Goal: Task Accomplishment & Management: Use online tool/utility

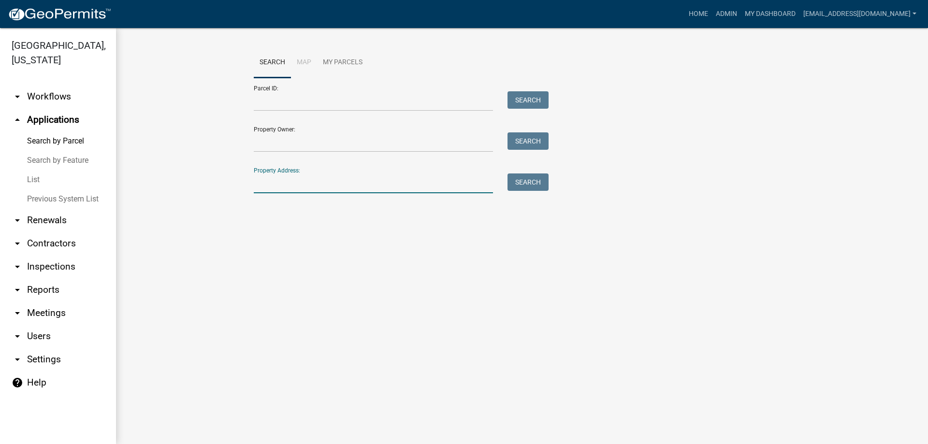
click at [304, 180] on input "Property Address:" at bounding box center [373, 184] width 239 height 20
click at [298, 103] on input "Parcel ID:" at bounding box center [373, 101] width 239 height 20
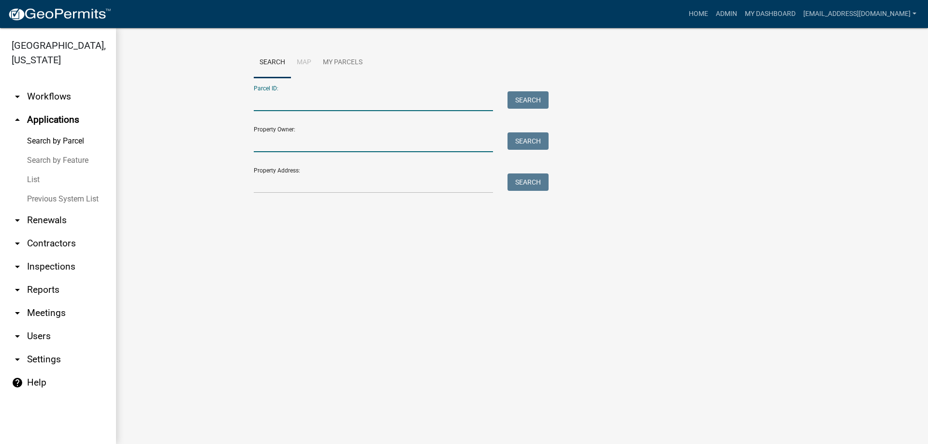
click at [282, 139] on input "Property Owner:" at bounding box center [373, 142] width 239 height 20
type input "[PERSON_NAME]"
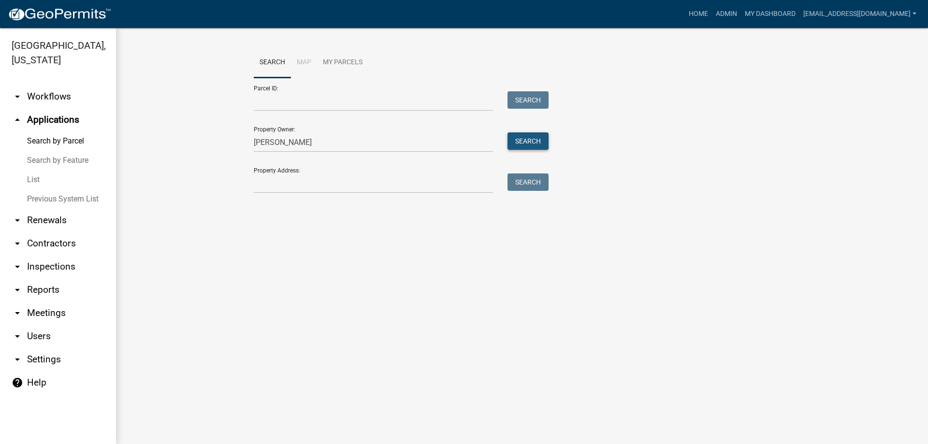
click at [530, 140] on button "Search" at bounding box center [528, 140] width 41 height 17
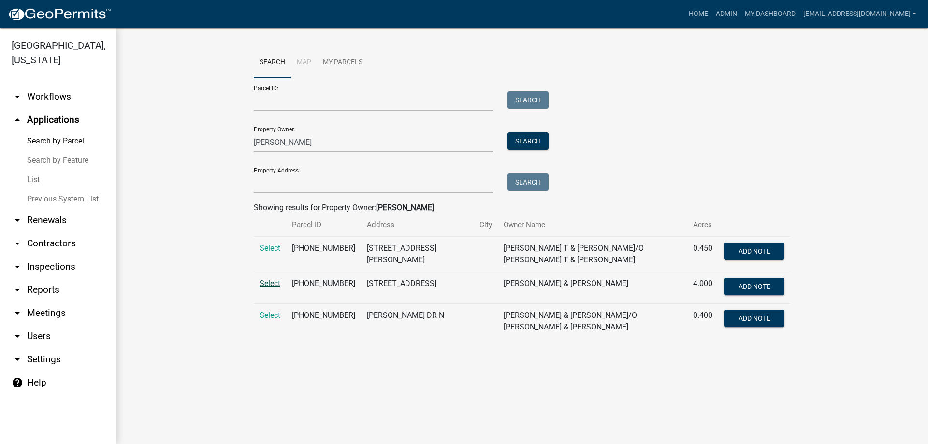
click at [267, 279] on span "Select" at bounding box center [270, 283] width 21 height 9
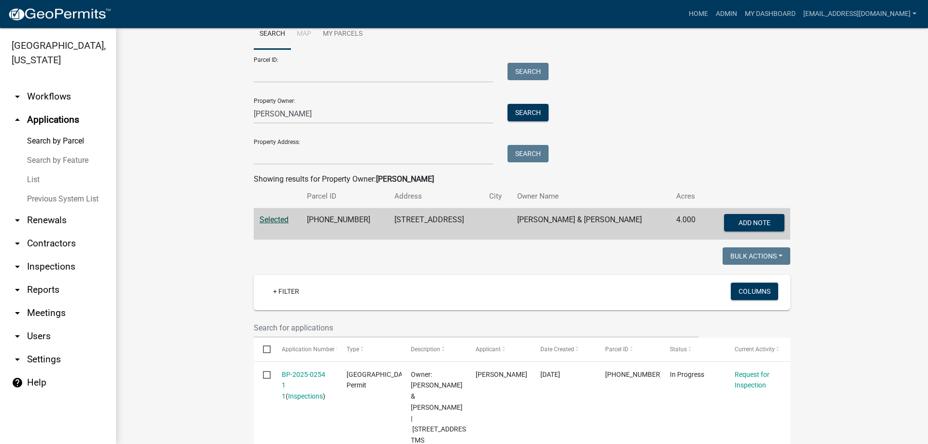
scroll to position [242, 0]
